Goal: Task Accomplishment & Management: Use online tool/utility

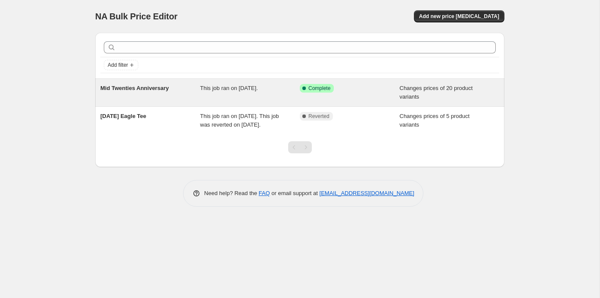
click at [178, 96] on div "Mid Twenties Anniversary" at bounding box center [150, 92] width 100 height 17
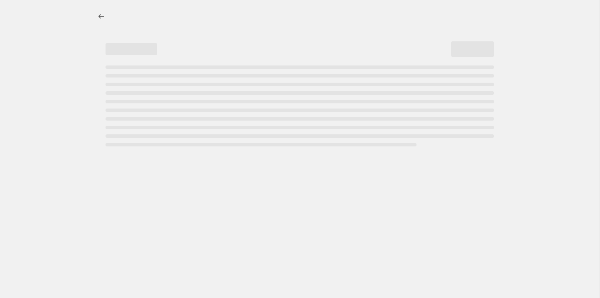
select select "collection"
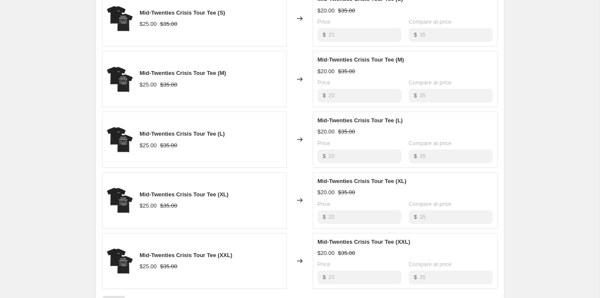
scroll to position [683, 0]
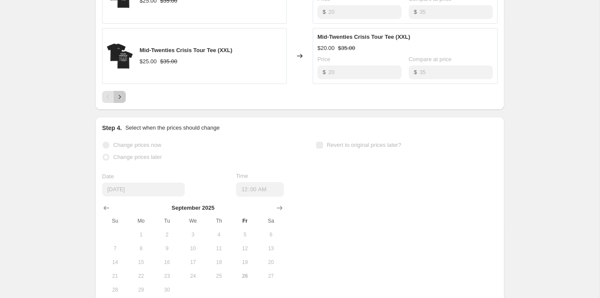
click at [122, 98] on icon "Next" at bounding box center [119, 97] width 9 height 9
click at [123, 99] on button "Next" at bounding box center [120, 97] width 12 height 12
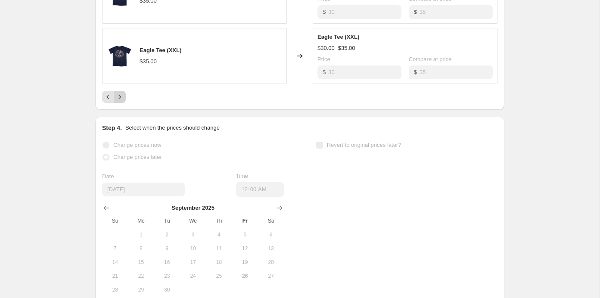
click at [123, 99] on div "Pagination" at bounding box center [120, 97] width 12 height 12
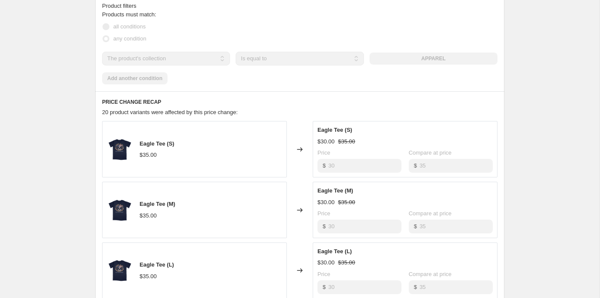
scroll to position [252, 0]
